Goal: Find specific page/section: Find specific page/section

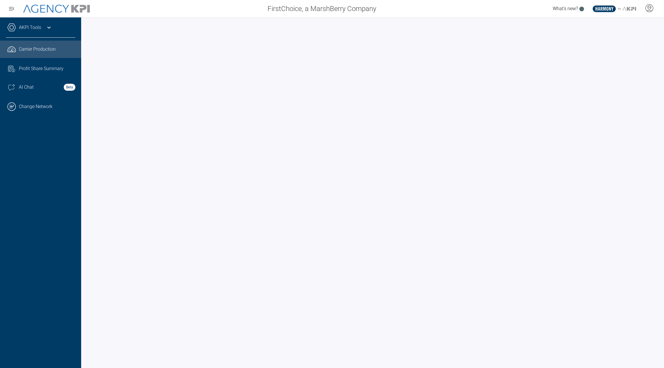
click at [52, 30] on icon at bounding box center [48, 27] width 7 height 7
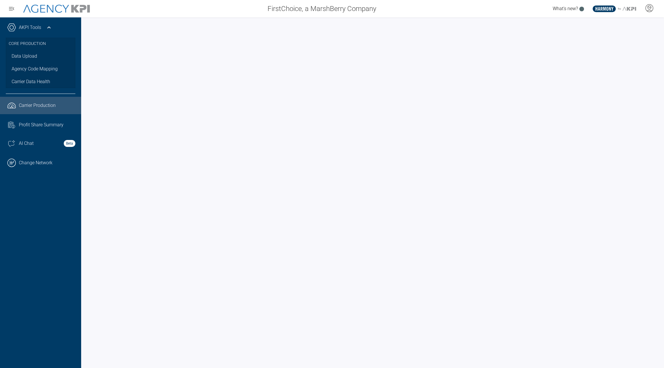
click at [295, 10] on span "FirstChoice, a MarshBerry Company" at bounding box center [321, 8] width 109 height 10
click at [29, 165] on link ".cls-1{fill:none;stroke:#000;stroke-linecap:round;stroke-linejoin:round;stroke-…" at bounding box center [40, 162] width 81 height 17
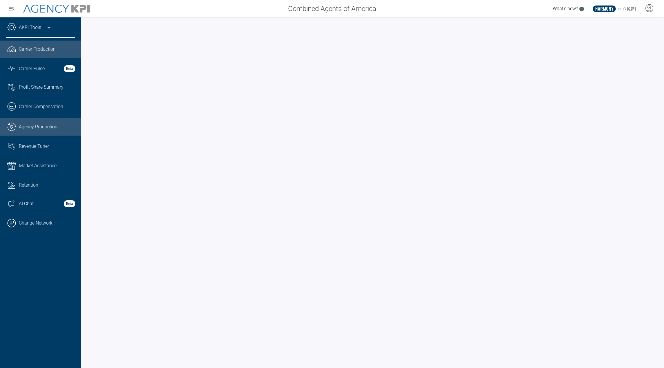
click at [34, 128] on span "Agency Production" at bounding box center [38, 126] width 39 height 7
